Goal: Task Accomplishment & Management: Use online tool/utility

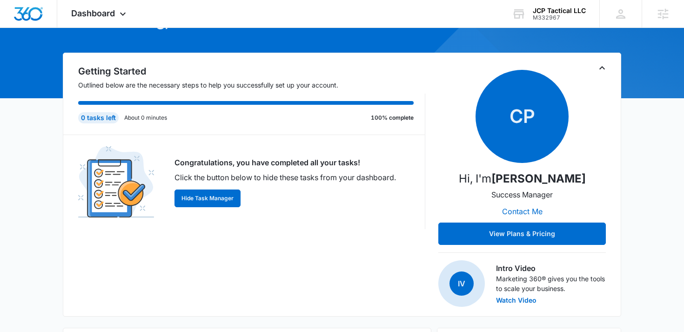
scroll to position [68, 0]
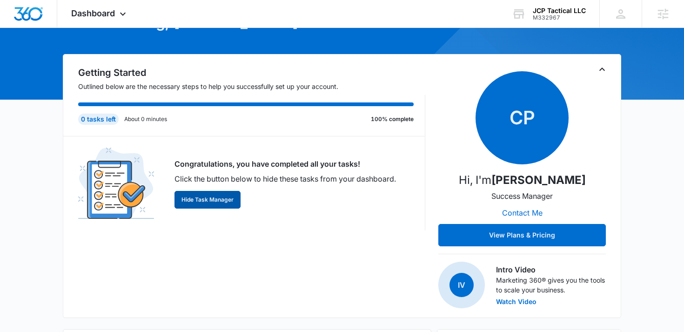
click at [209, 203] on button "Hide Task Manager" at bounding box center [208, 200] width 66 height 18
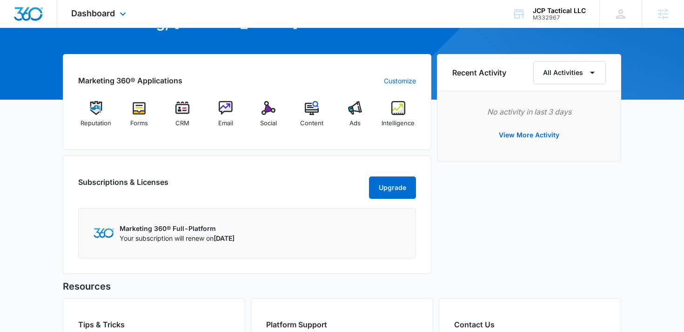
click at [116, 16] on div "Dashboard Apps Reputation Forms CRM Email Social Content Ads Intelligence Files…" at bounding box center [99, 13] width 85 height 27
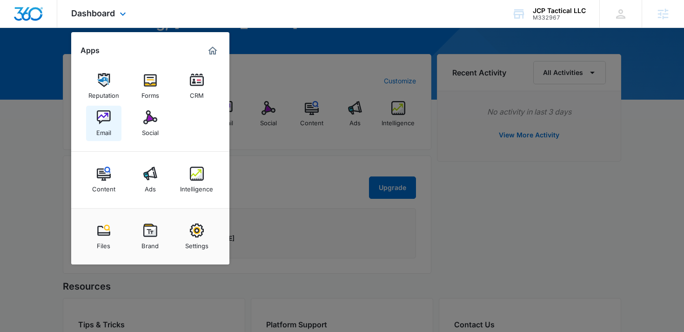
click at [103, 121] on img at bounding box center [104, 117] width 14 height 14
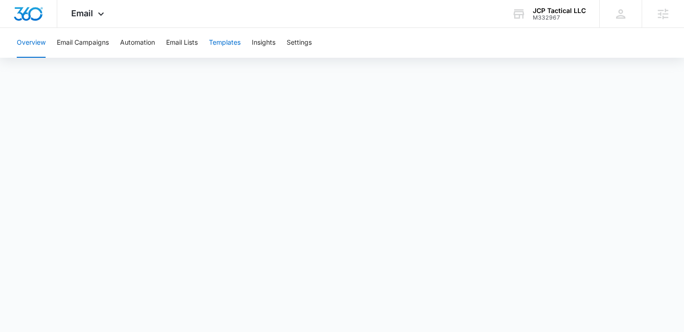
click at [237, 42] on button "Templates" at bounding box center [225, 43] width 32 height 30
click at [227, 41] on button "Templates" at bounding box center [225, 43] width 32 height 30
click at [133, 41] on button "Automation" at bounding box center [137, 43] width 35 height 30
click at [84, 17] on span "Email" at bounding box center [82, 13] width 22 height 10
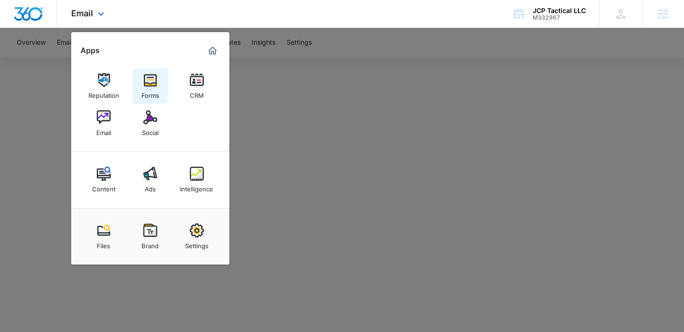
click at [156, 80] on img at bounding box center [150, 80] width 14 height 14
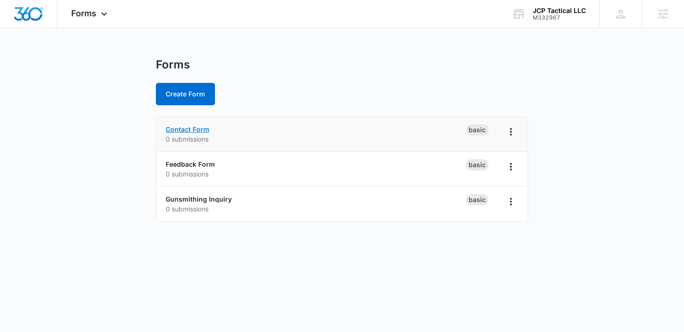
click at [193, 130] on link "Contact Form" at bounding box center [188, 129] width 44 height 8
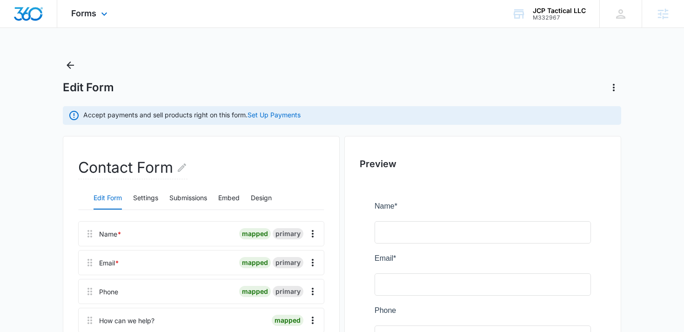
click at [76, 4] on div "Forms Apps Reputation Forms CRM Email Social Content Ads Intelligence Files Bra…" at bounding box center [90, 13] width 67 height 27
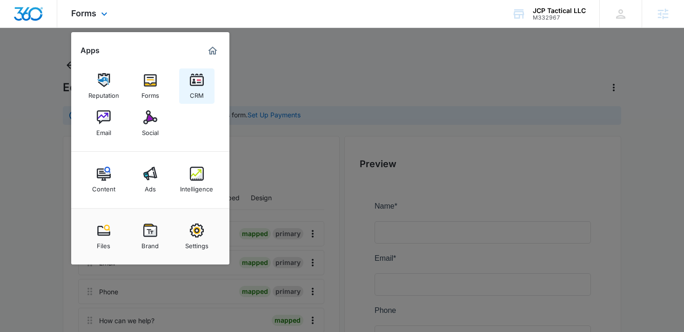
click at [201, 81] on img at bounding box center [197, 80] width 14 height 14
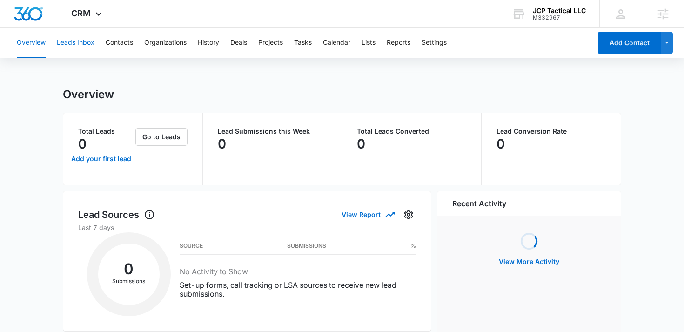
click at [74, 43] on button "Leads Inbox" at bounding box center [76, 43] width 38 height 30
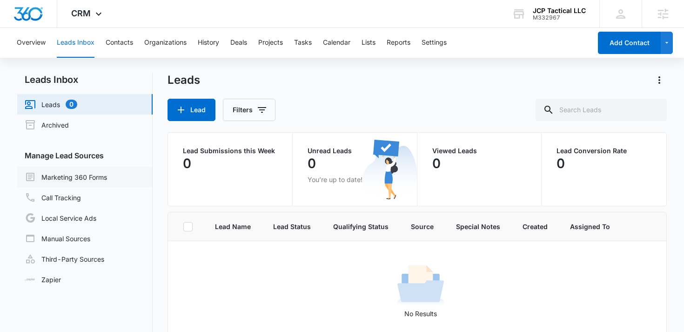
click at [67, 180] on link "Marketing 360 Forms" at bounding box center [66, 176] width 82 height 11
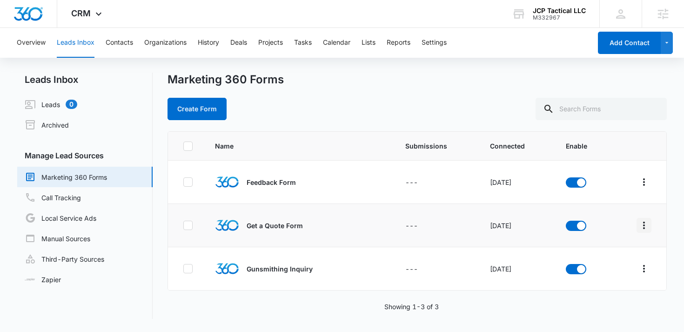
click at [642, 220] on icon "Overflow Menu" at bounding box center [644, 225] width 11 height 11
click at [585, 274] on button "Field Mapping" at bounding box center [609, 279] width 86 height 14
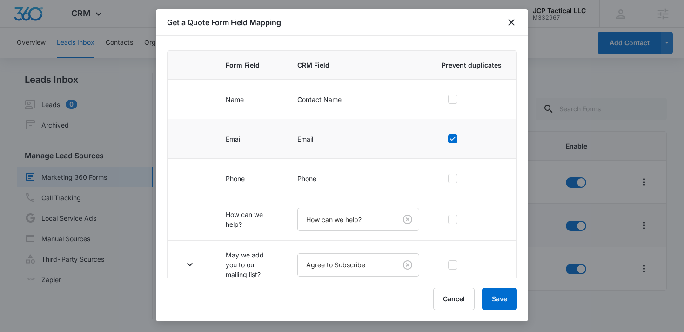
scroll to position [86, 0]
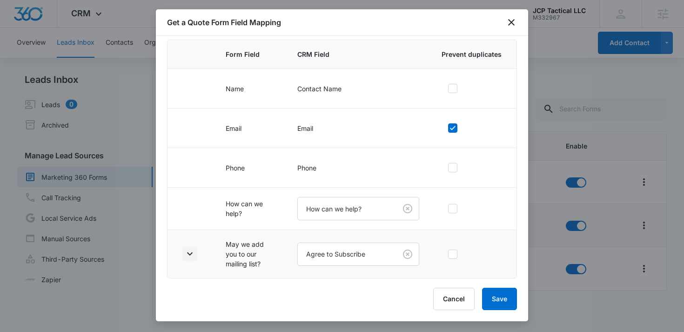
click at [195, 255] on icon "button" at bounding box center [189, 253] width 11 height 11
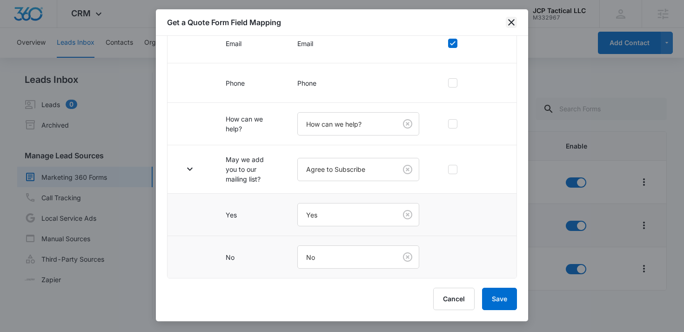
click at [511, 21] on icon "close" at bounding box center [511, 22] width 11 height 11
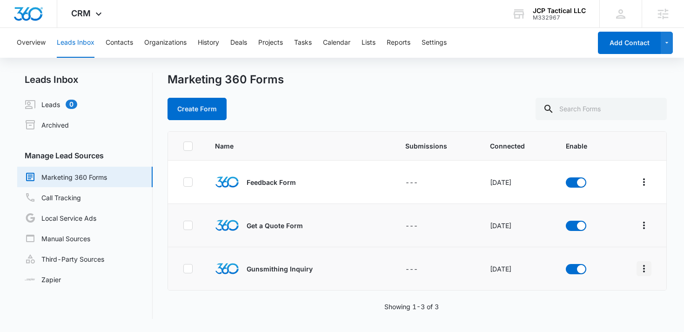
click at [647, 269] on icon "Overflow Menu" at bounding box center [644, 268] width 11 height 11
click at [615, 214] on div "Field Mapping" at bounding box center [603, 214] width 53 height 7
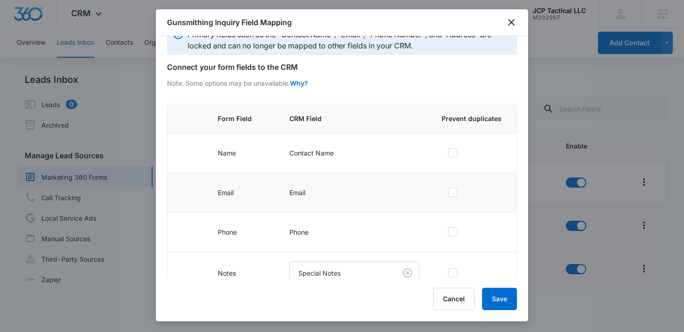
scroll to position [38, 0]
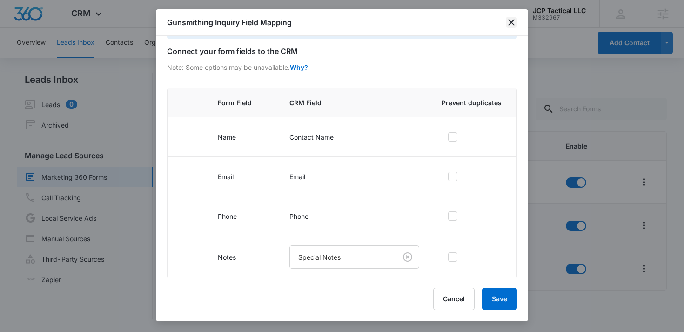
click at [513, 21] on icon "close" at bounding box center [511, 22] width 7 height 7
